Goal: Transaction & Acquisition: Purchase product/service

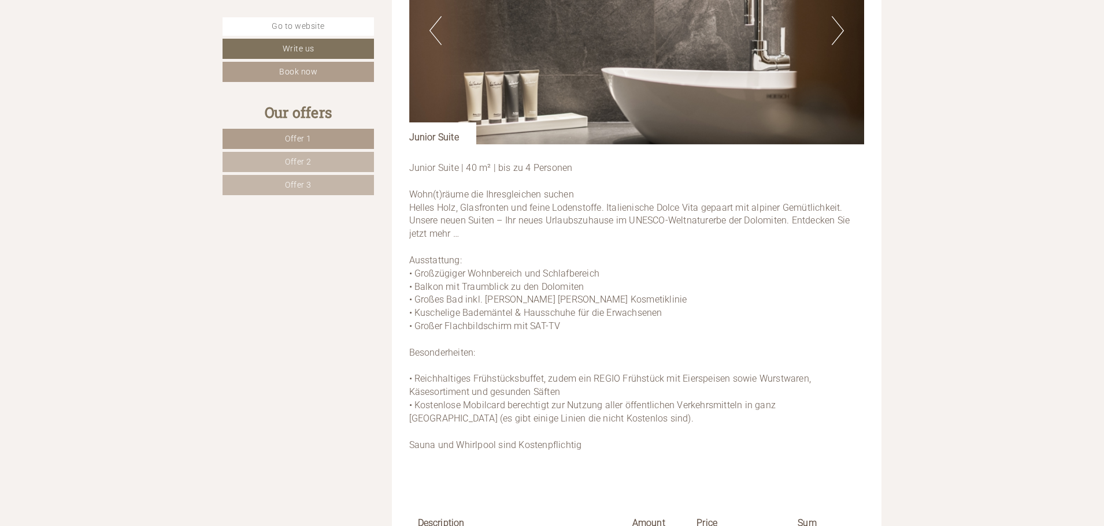
scroll to position [2251, 0]
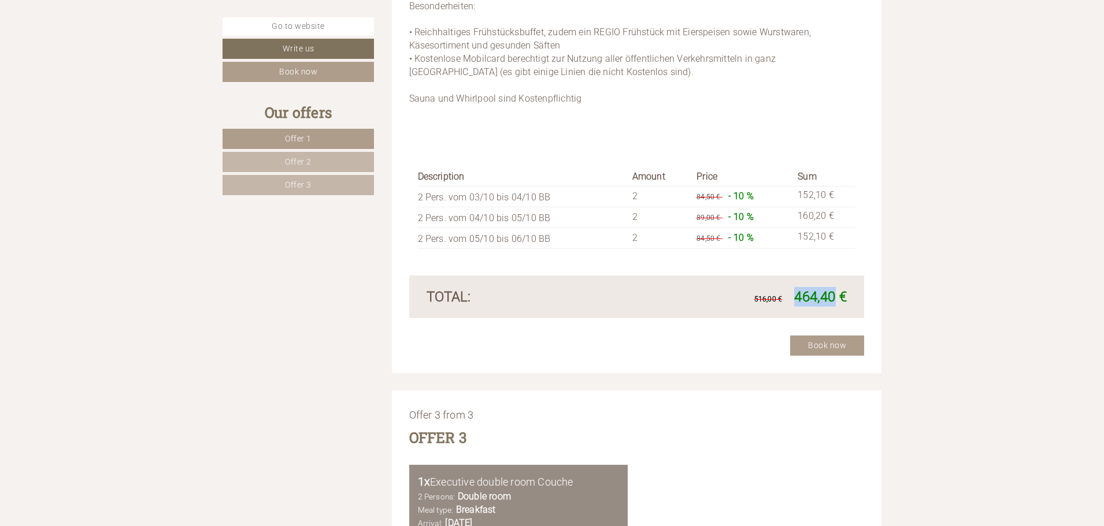
drag, startPoint x: 796, startPoint y: 295, endPoint x: 836, endPoint y: 300, distance: 40.8
click at [836, 300] on span "464,40 €" at bounding box center [820, 297] width 53 height 16
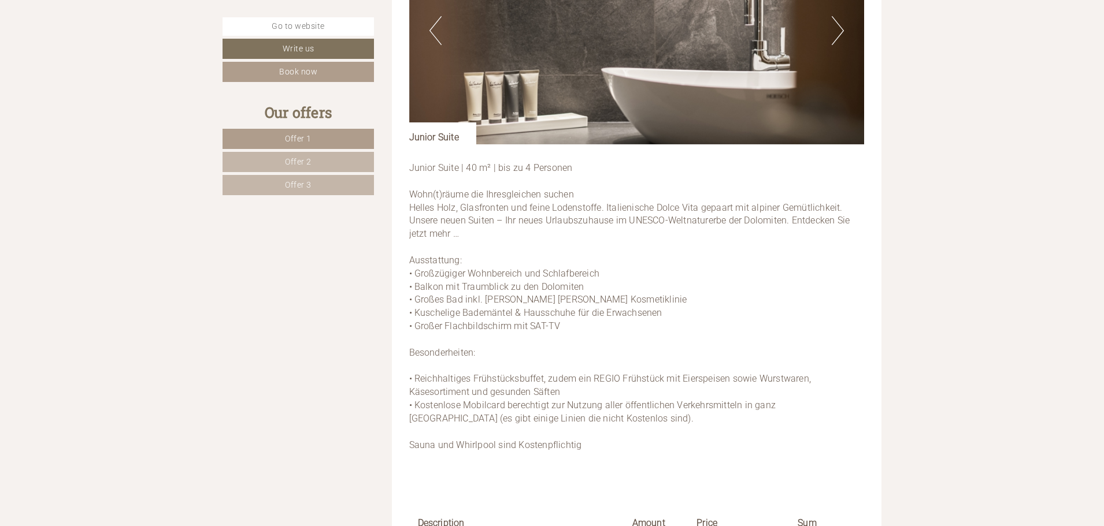
scroll to position [1789, 0]
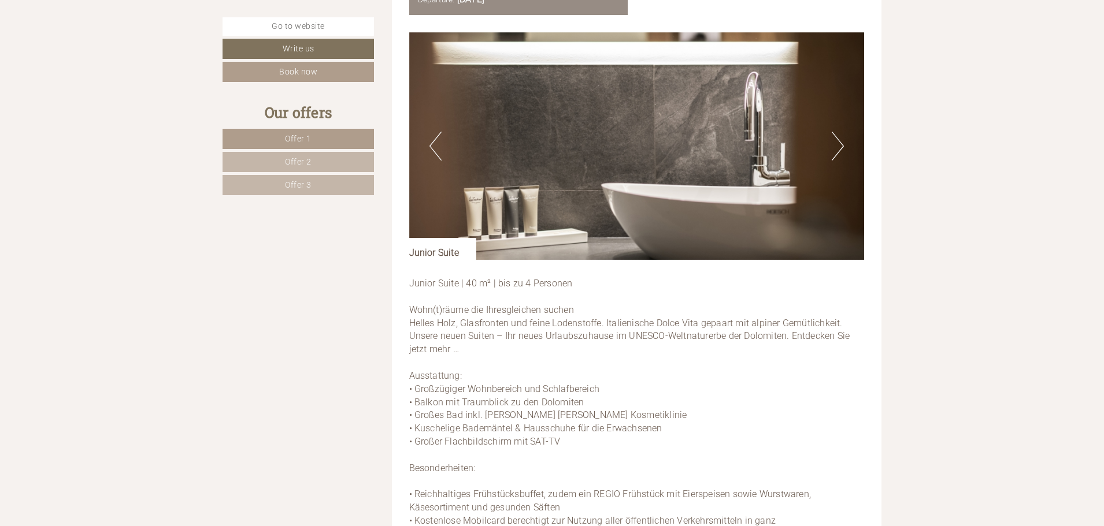
click at [842, 139] on button "Next" at bounding box center [837, 146] width 12 height 29
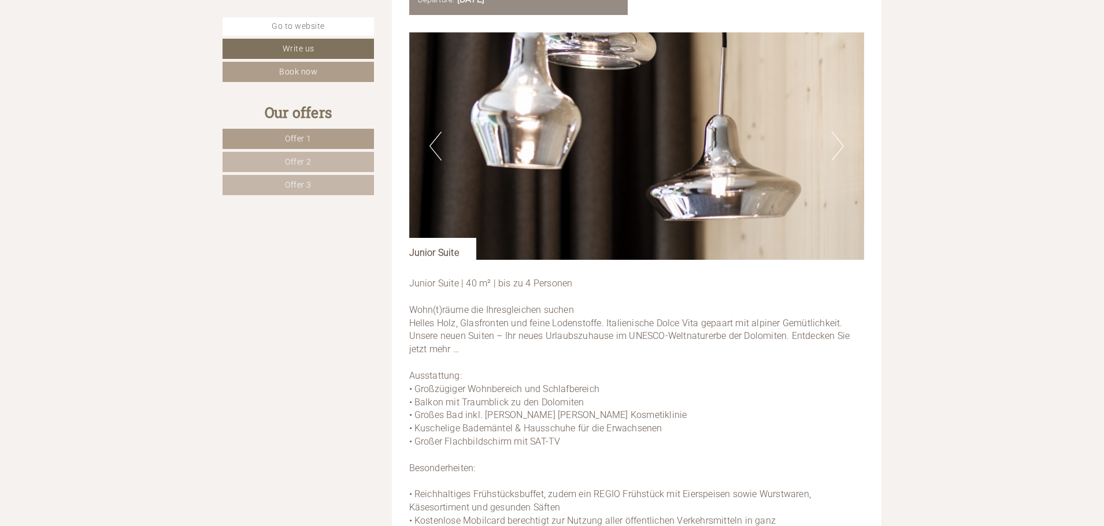
click at [842, 148] on button "Next" at bounding box center [837, 146] width 12 height 29
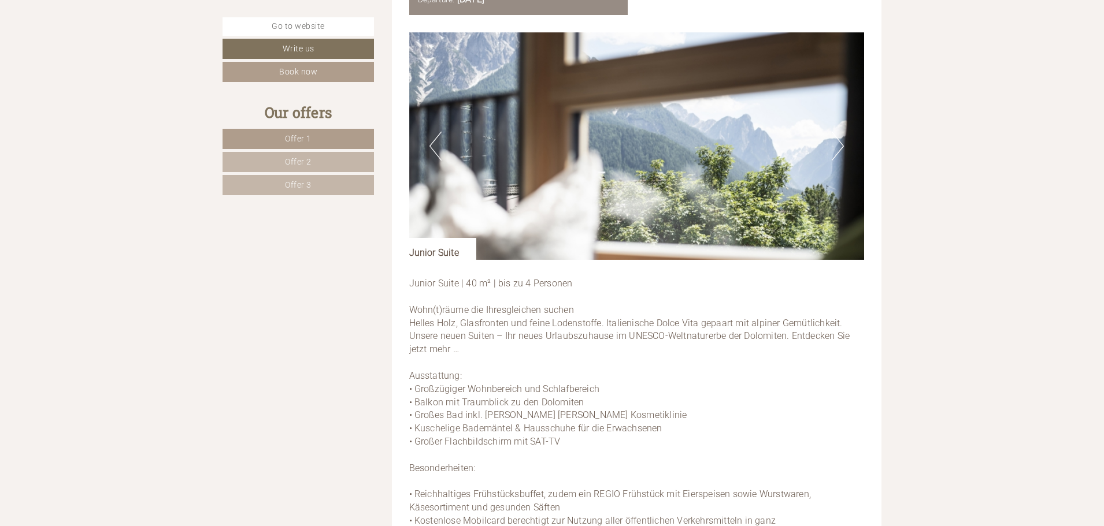
click at [838, 150] on button "Next" at bounding box center [837, 146] width 12 height 29
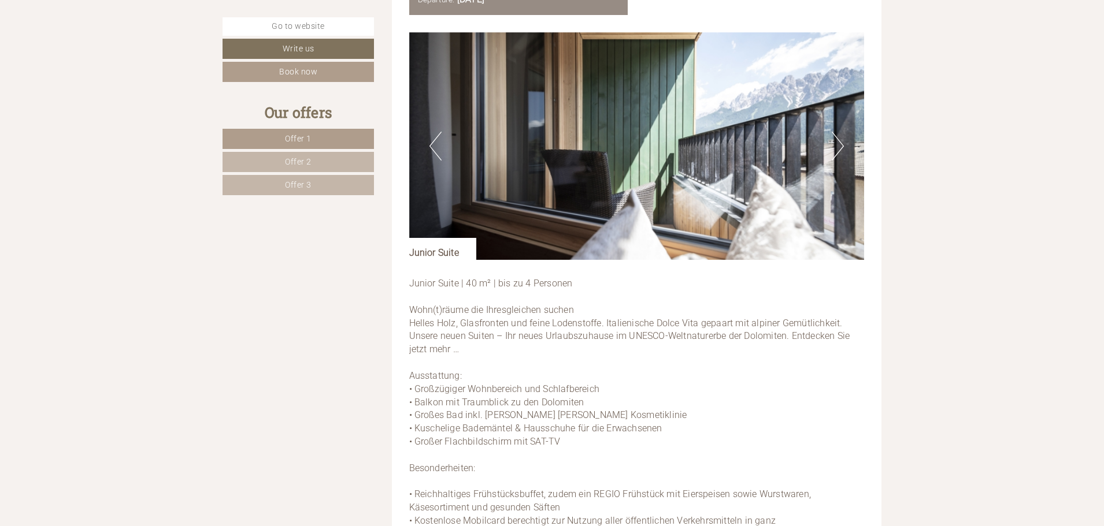
click at [838, 147] on button "Next" at bounding box center [837, 146] width 12 height 29
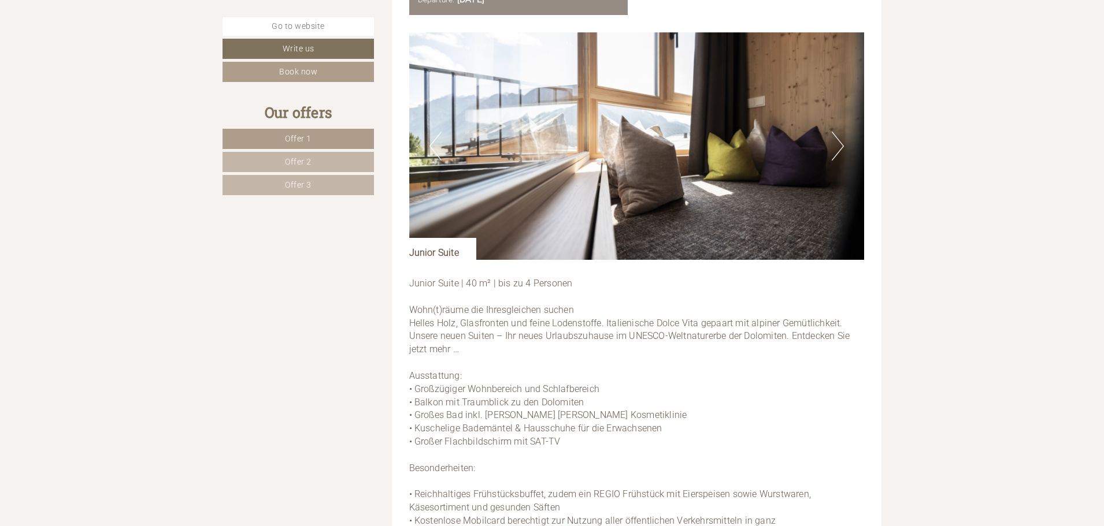
click at [430, 142] on button "Previous" at bounding box center [435, 146] width 12 height 29
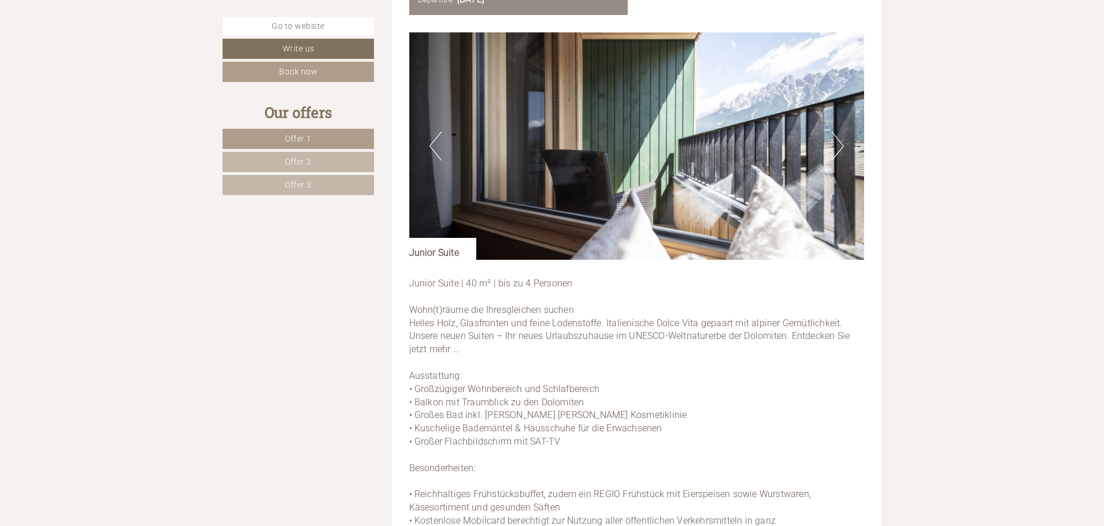
scroll to position [1673, 0]
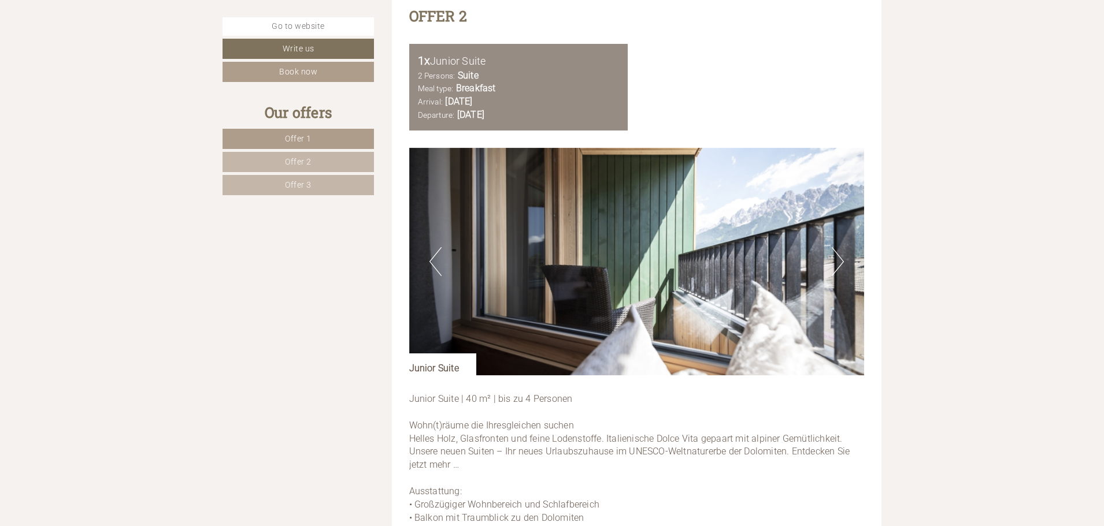
click at [846, 262] on img at bounding box center [636, 262] width 455 height 228
click at [840, 259] on button "Next" at bounding box center [837, 261] width 12 height 29
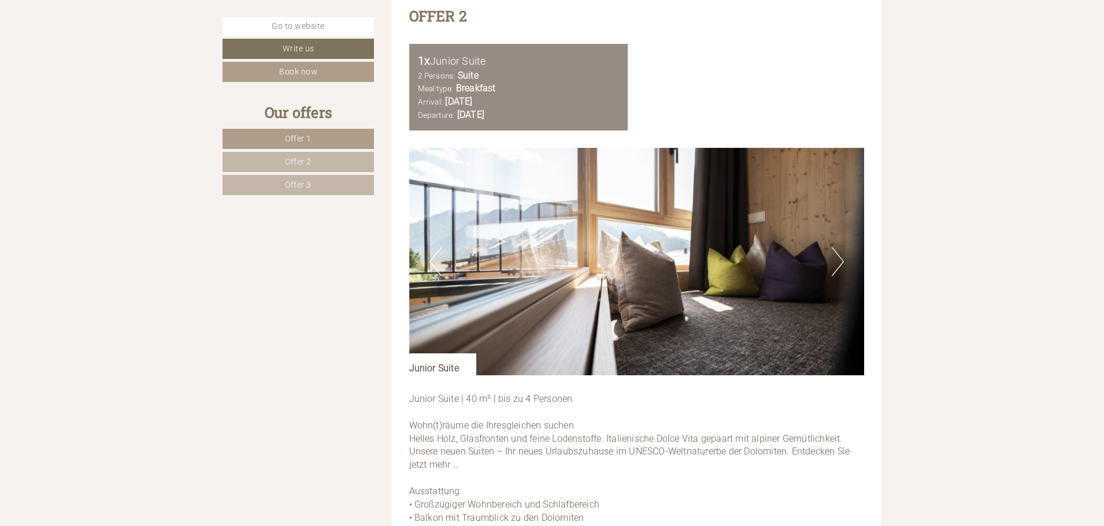
click at [837, 260] on button "Next" at bounding box center [837, 261] width 12 height 29
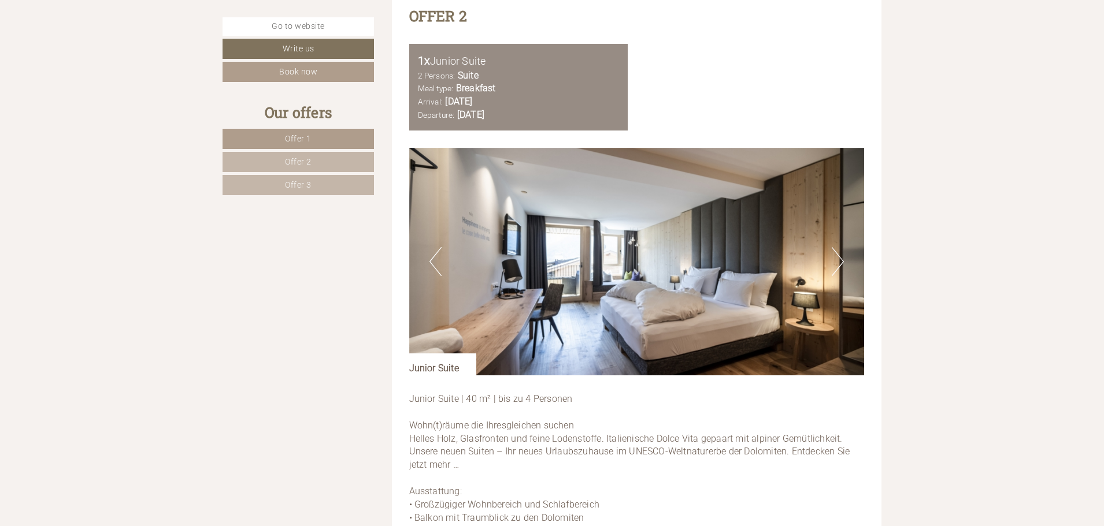
click at [844, 258] on img at bounding box center [636, 262] width 455 height 228
click at [840, 267] on button "Next" at bounding box center [837, 261] width 12 height 29
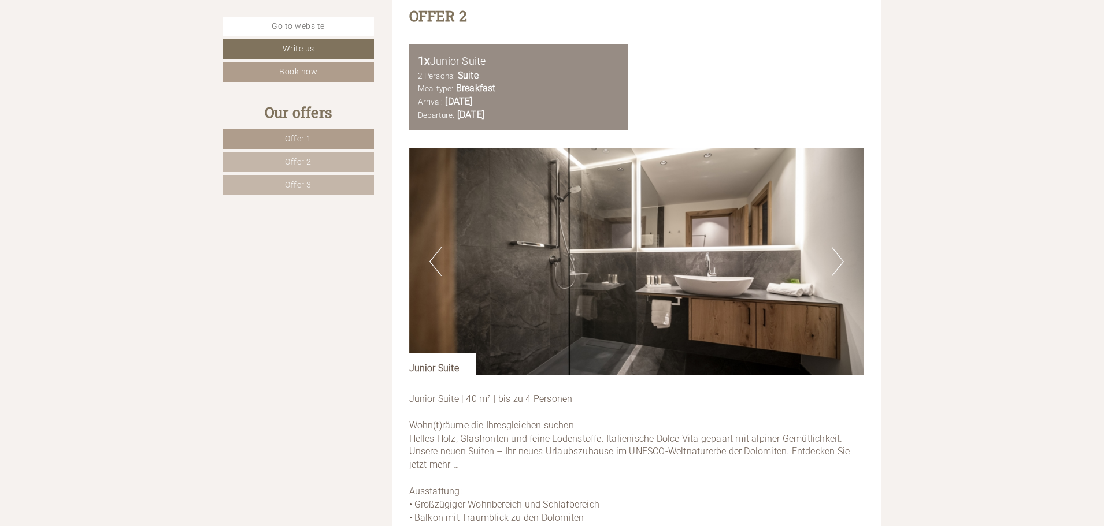
click at [837, 265] on button "Next" at bounding box center [837, 261] width 12 height 29
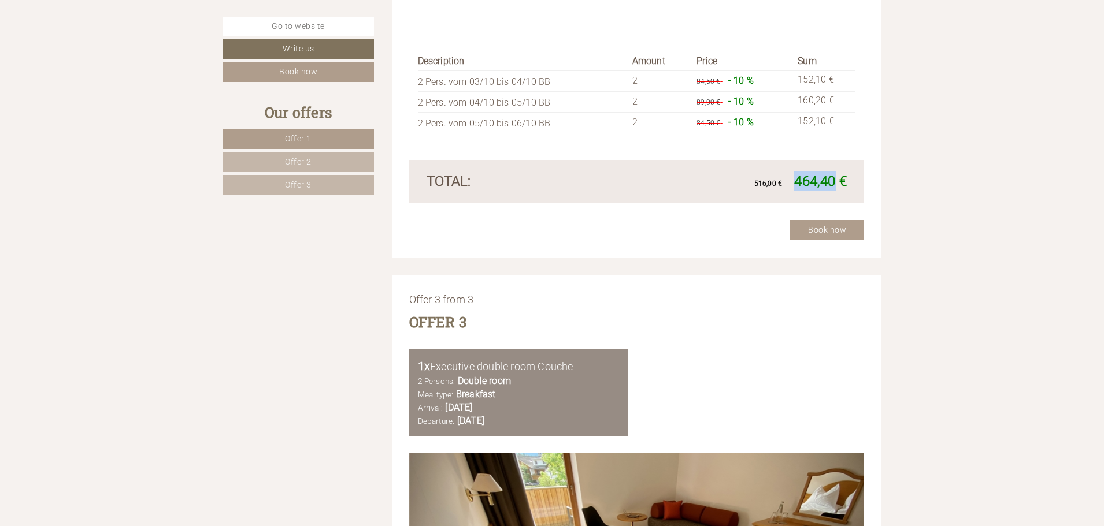
scroll to position [1962, 0]
